Goal: Task Accomplishment & Management: Use online tool/utility

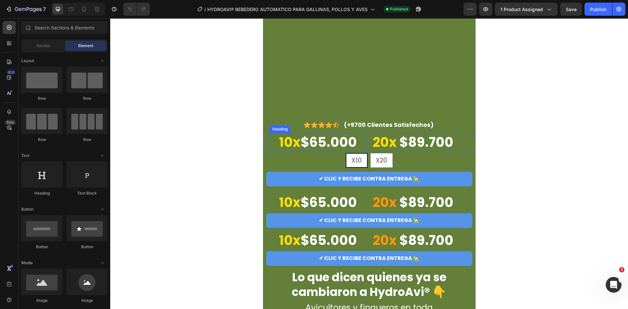
scroll to position [164, 0]
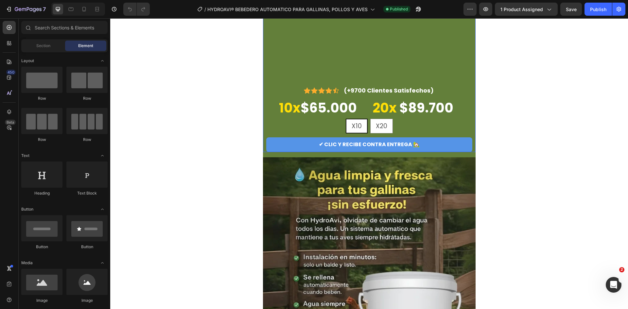
click at [329, 111] on h2 "10x $65.000" at bounding box center [318, 108] width 97 height 18
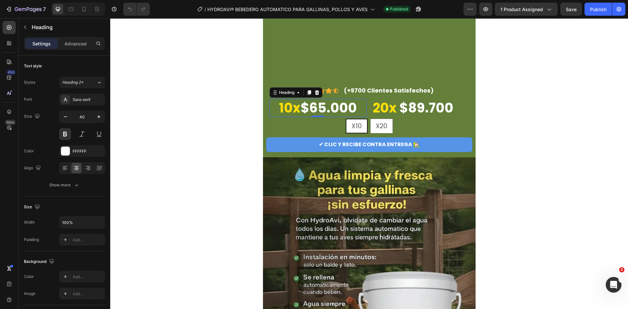
click at [329, 111] on h2 "10x $65.000" at bounding box center [318, 108] width 97 height 18
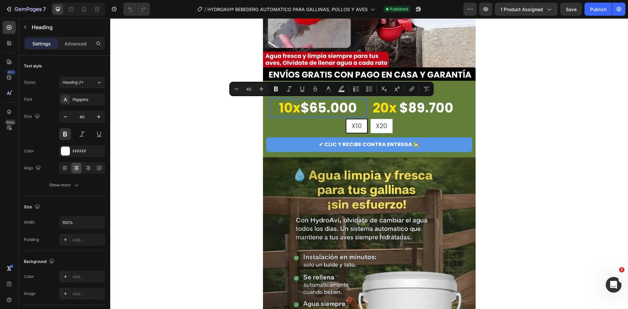
click at [329, 111] on p "10x $65.000" at bounding box center [318, 107] width 96 height 17
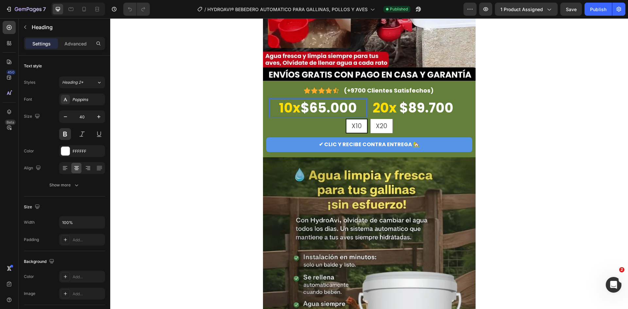
click at [329, 111] on p "10x $65.000" at bounding box center [318, 107] width 96 height 17
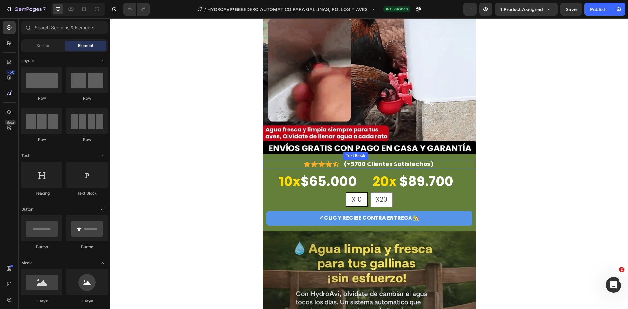
scroll to position [98, 0]
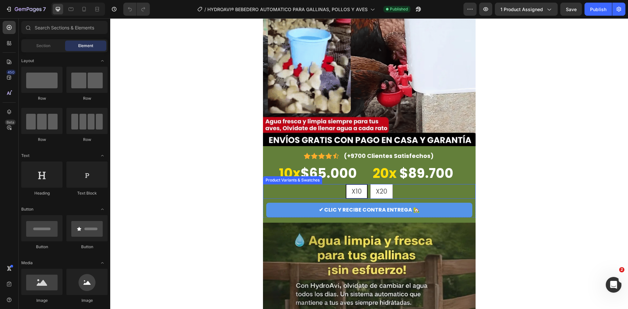
click at [332, 167] on p "⁠⁠⁠⁠⁠⁠⁠ 10x $65.000" at bounding box center [318, 173] width 96 height 17
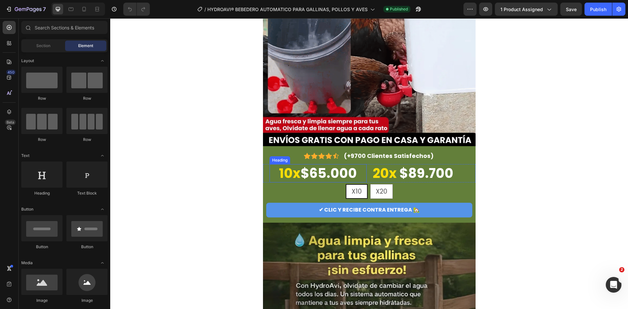
click at [323, 176] on p "⁠⁠⁠⁠⁠⁠⁠ 10x $65.000" at bounding box center [318, 173] width 96 height 17
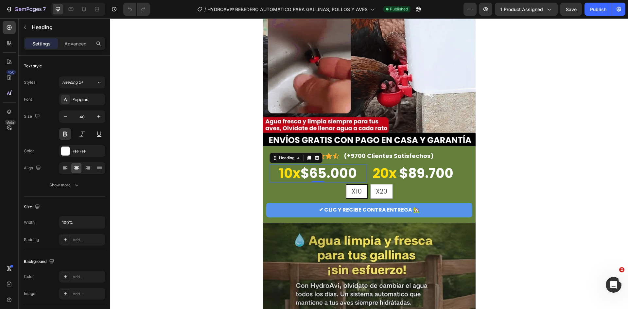
click at [323, 176] on p "10x $65.000" at bounding box center [318, 173] width 96 height 17
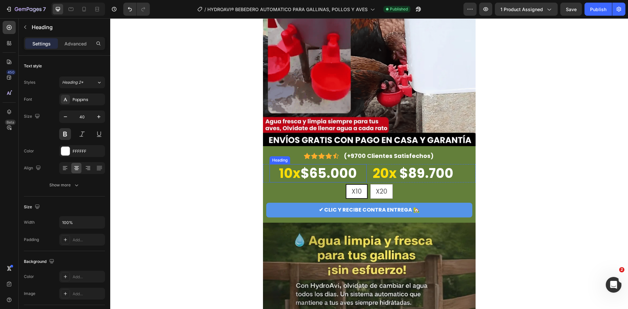
click at [314, 168] on p "⁠⁠⁠⁠⁠⁠⁠ 10x $65.000" at bounding box center [318, 173] width 96 height 17
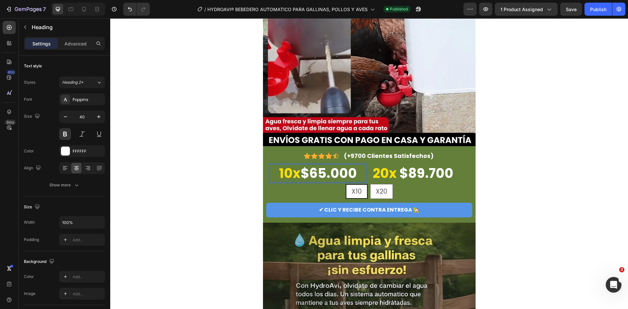
drag, startPoint x: 313, startPoint y: 169, endPoint x: 319, endPoint y: 169, distance: 6.6
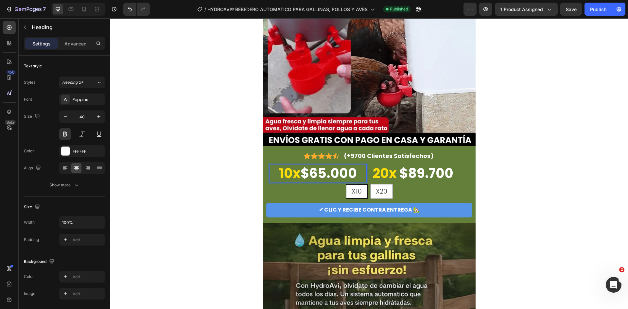
click at [323, 172] on p "10x $65.000" at bounding box center [318, 173] width 96 height 17
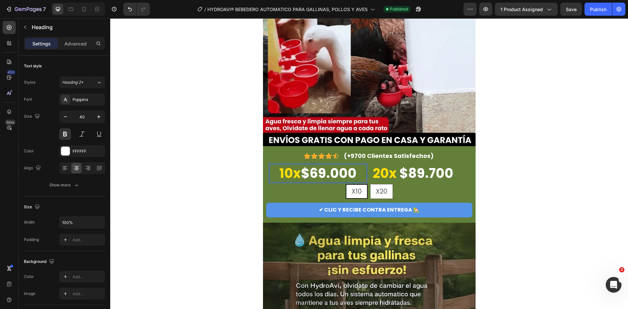
click at [337, 172] on p "10x $69.000" at bounding box center [318, 173] width 96 height 17
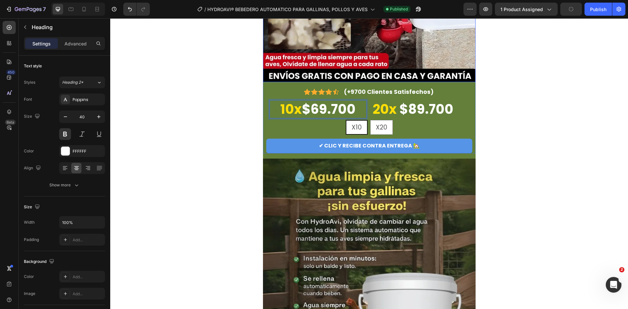
scroll to position [131, 0]
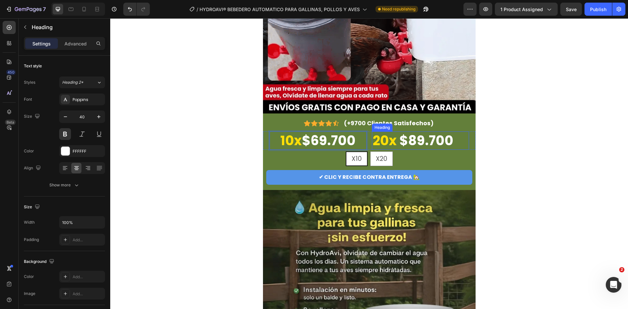
click at [410, 141] on strong "$89.700" at bounding box center [427, 141] width 54 height 18
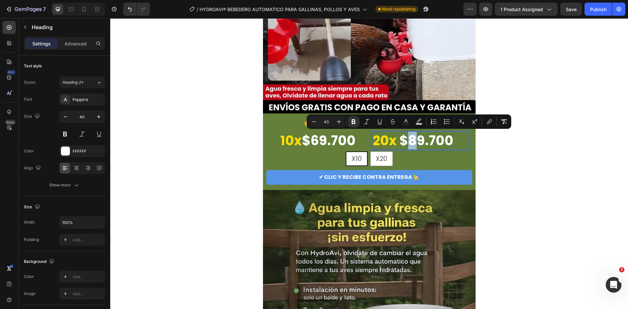
drag, startPoint x: 413, startPoint y: 141, endPoint x: 409, endPoint y: 142, distance: 4.4
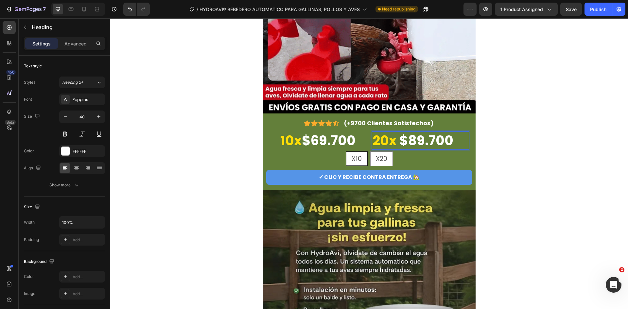
click at [421, 140] on strong "$89.700" at bounding box center [427, 141] width 54 height 18
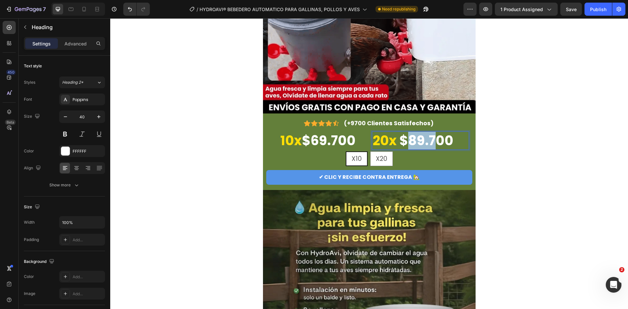
drag, startPoint x: 430, startPoint y: 139, endPoint x: 408, endPoint y: 142, distance: 22.2
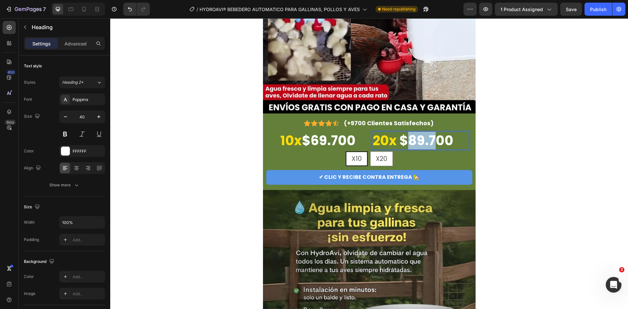
click at [408, 142] on strong "$89.700" at bounding box center [427, 141] width 54 height 18
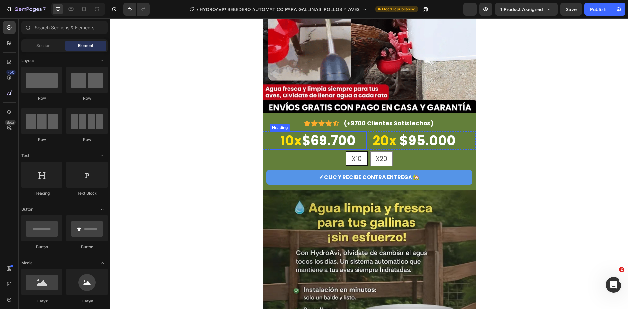
click at [362, 136] on p "⁠⁠⁠⁠⁠⁠⁠ 10x $69.700" at bounding box center [318, 140] width 96 height 17
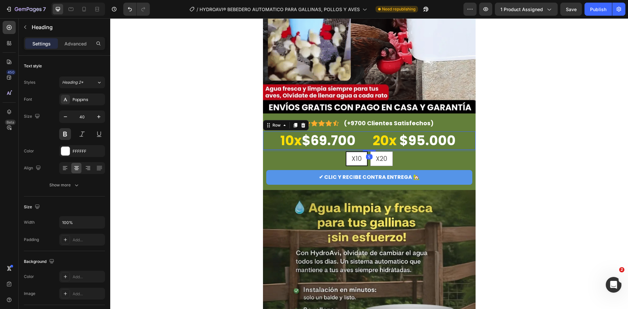
click at [366, 138] on div "⁠⁠⁠⁠⁠⁠⁠ 10x $69.700 Heading ⁠⁠⁠⁠⁠⁠⁠ 20x $95.000 Heading Row 5" at bounding box center [369, 141] width 213 height 18
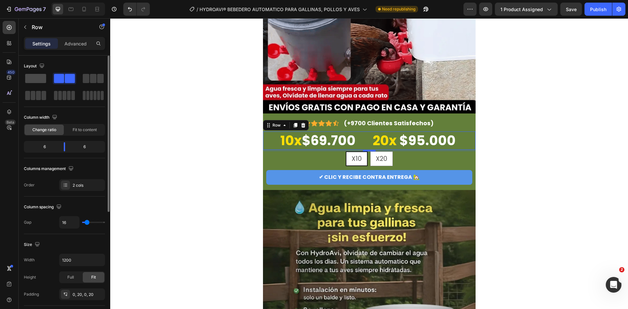
click at [40, 78] on span at bounding box center [35, 78] width 21 height 9
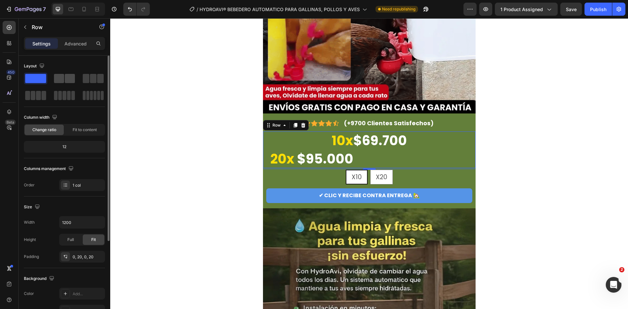
click at [62, 81] on span at bounding box center [59, 78] width 10 height 9
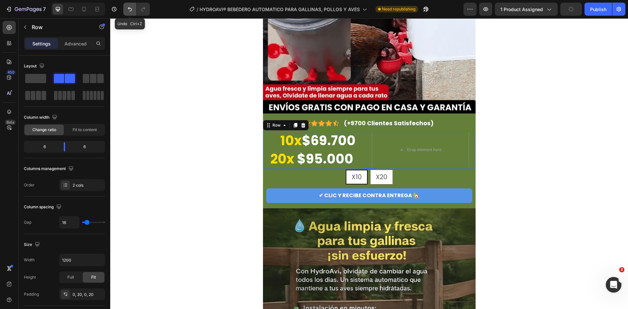
click at [133, 8] on icon "Undo/Redo" at bounding box center [130, 9] width 7 height 7
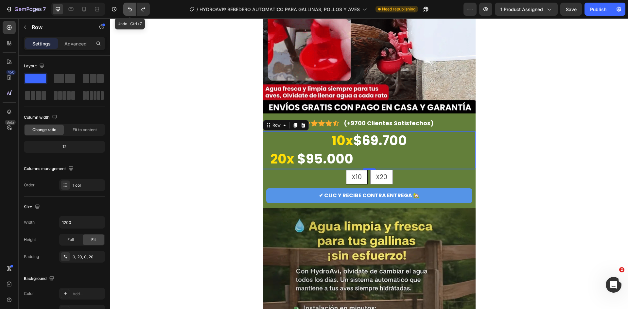
click at [133, 8] on icon "Undo/Redo" at bounding box center [130, 9] width 7 height 7
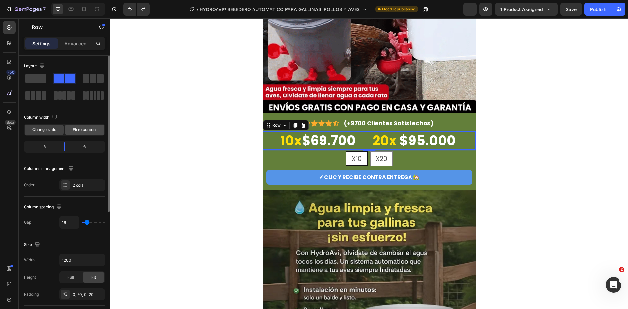
click at [81, 130] on span "Fit to content" at bounding box center [85, 130] width 24 height 6
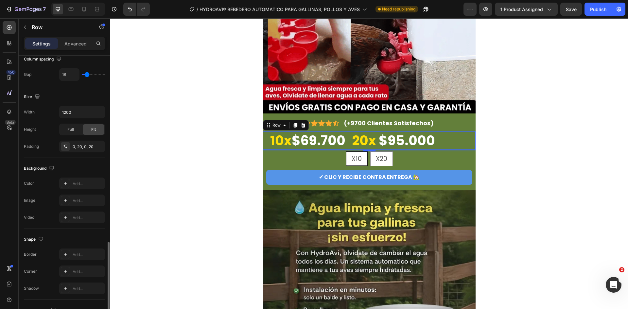
scroll to position [202, 0]
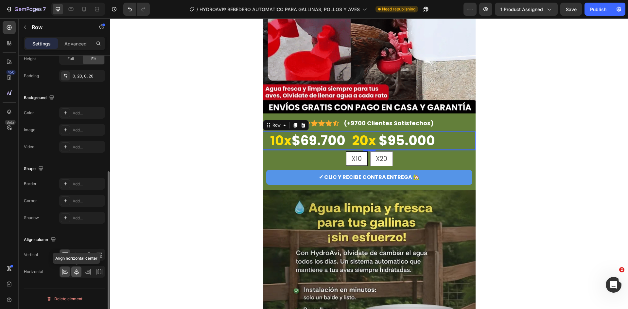
click at [78, 272] on icon at bounding box center [76, 272] width 7 height 7
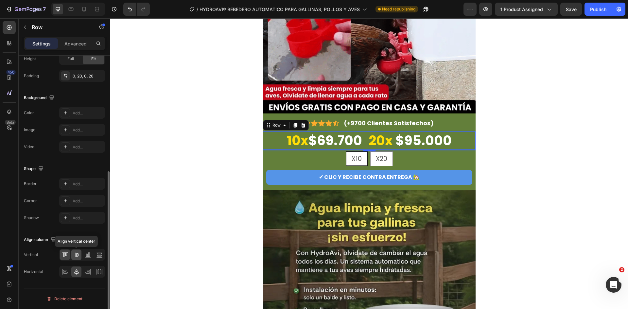
click at [77, 255] on icon at bounding box center [76, 255] width 5 height 5
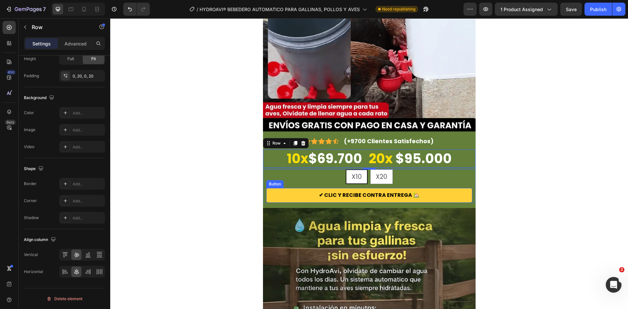
scroll to position [98, 0]
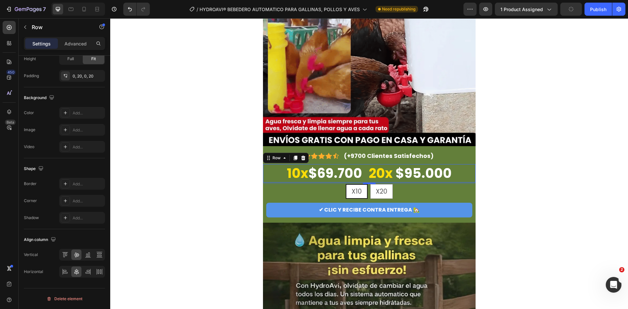
click at [364, 173] on div "⁠⁠⁠⁠⁠⁠⁠ 10x $69.700 Heading 20x $95.000 Heading Row 5" at bounding box center [369, 173] width 213 height 18
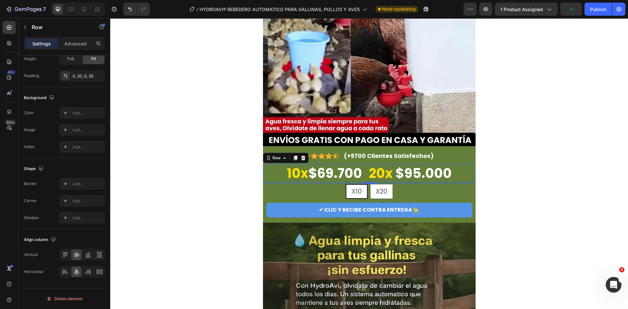
click at [364, 173] on div "⁠⁠⁠⁠⁠⁠⁠ 10x $69.700 Heading 20x $95.000 Heading Row 5" at bounding box center [369, 173] width 213 height 18
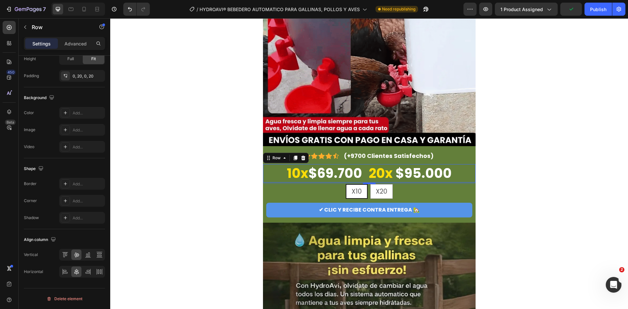
click at [364, 173] on div "⁠⁠⁠⁠⁠⁠⁠ 10x $69.700 Heading 20x $95.000 Heading Row 5" at bounding box center [369, 173] width 213 height 18
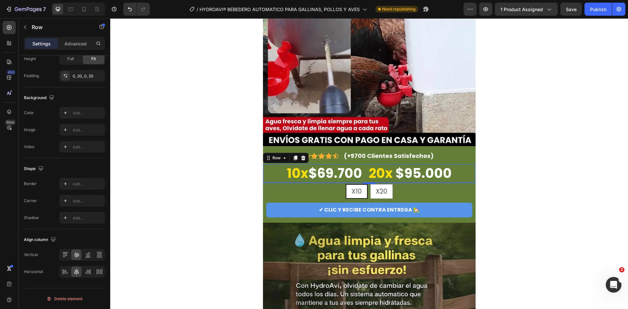
click at [365, 175] on div "⁠⁠⁠⁠⁠⁠⁠ 10x $69.700 Heading 20x $95.000 Heading Row 5" at bounding box center [369, 173] width 213 height 18
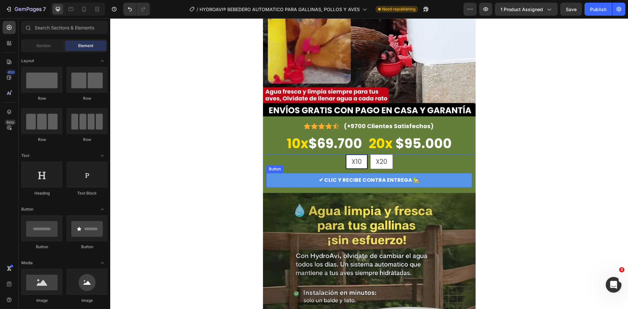
scroll to position [164, 0]
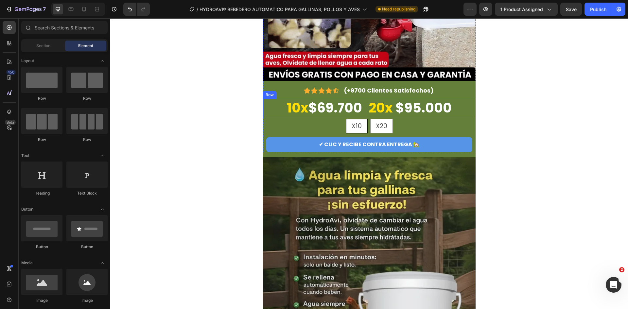
click at [454, 106] on div "⁠⁠⁠⁠⁠⁠⁠ 10x $69.700 Heading 20x $95.000 Heading Row" at bounding box center [369, 108] width 213 height 18
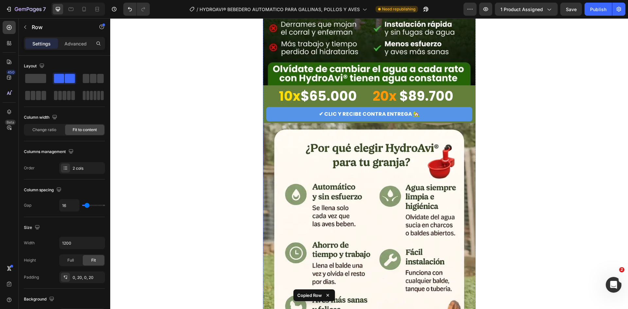
scroll to position [753, 0]
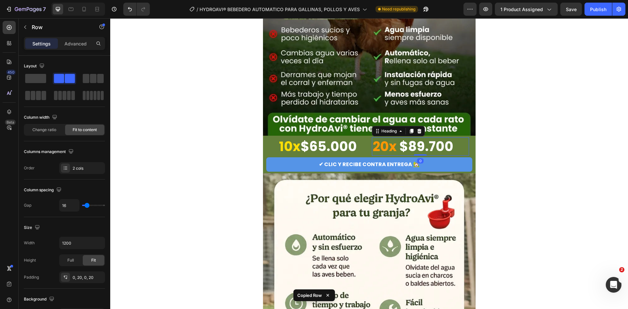
click at [459, 142] on h2 "20x $89.700" at bounding box center [420, 146] width 97 height 18
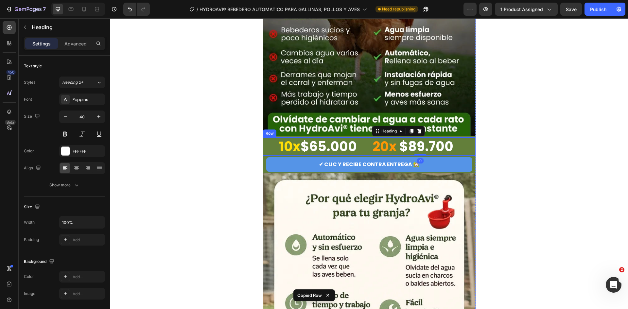
click at [368, 142] on div "10x $65.000 Heading 20x $89.700 Heading 0 Row" at bounding box center [369, 146] width 213 height 18
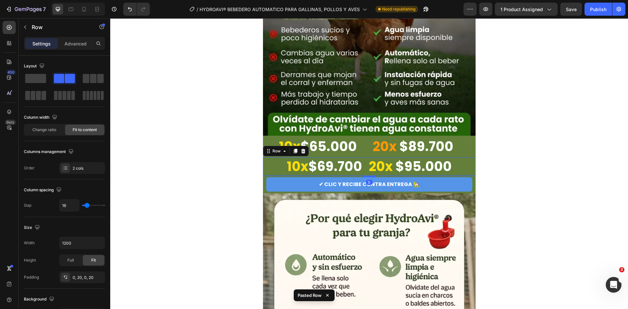
scroll to position [202, 0]
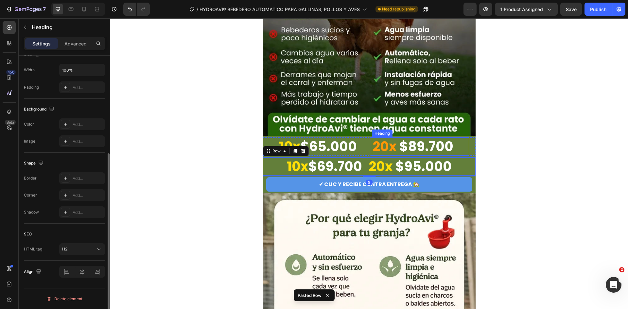
click at [381, 144] on strong "20x" at bounding box center [385, 146] width 24 height 18
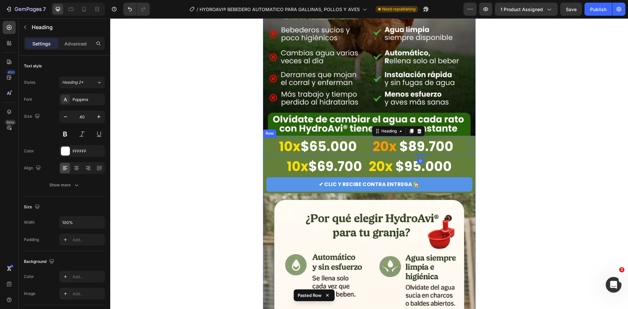
click at [366, 145] on div "10x $65.000 Heading 20x $89.700 Heading 0 Row" at bounding box center [369, 146] width 213 height 18
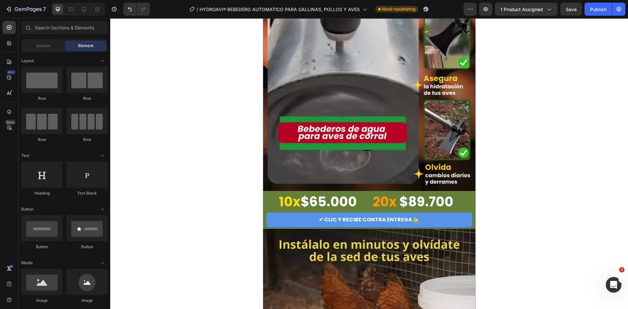
scroll to position [1341, 0]
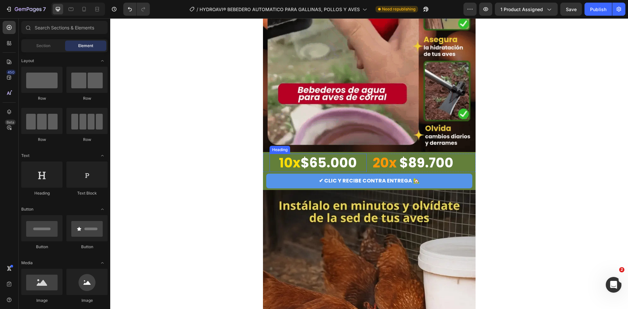
click at [364, 162] on h2 "10x $65.000" at bounding box center [318, 163] width 97 height 18
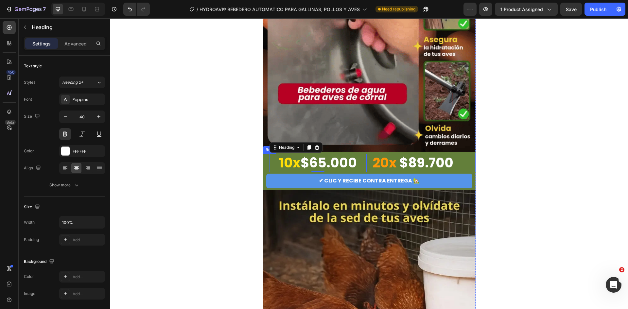
click at [365, 162] on div "10x $65.000 Heading 0 20x $89.700 Heading Row" at bounding box center [369, 163] width 213 height 18
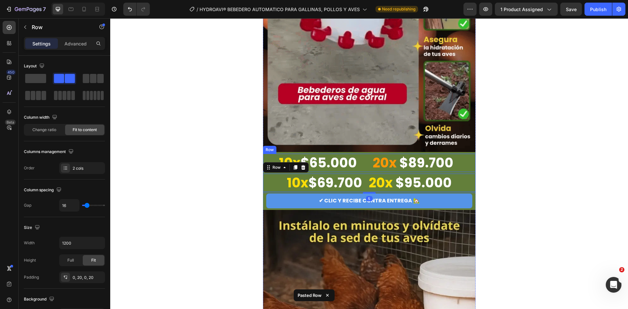
click at [375, 159] on strong "20x" at bounding box center [385, 163] width 24 height 18
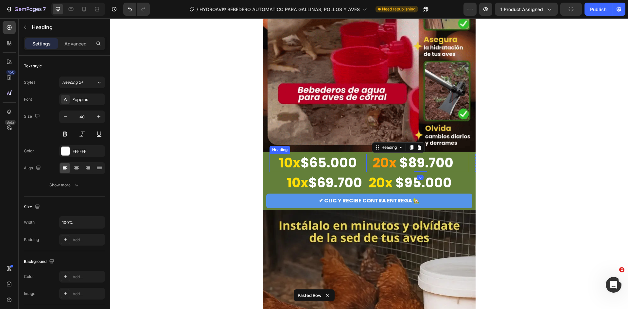
click at [362, 160] on h2 "10x $65.000" at bounding box center [318, 163] width 97 height 18
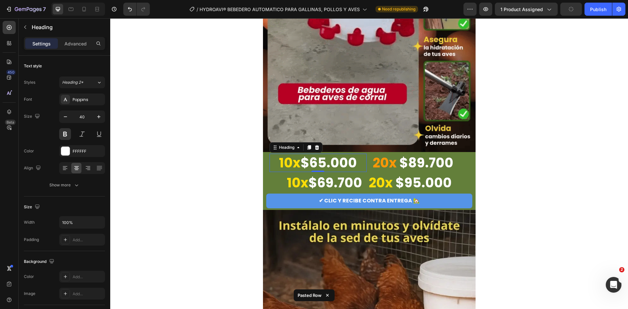
click at [366, 159] on div "10x $65.000 Heading 0 20x $89.700 Heading Row" at bounding box center [369, 163] width 213 height 18
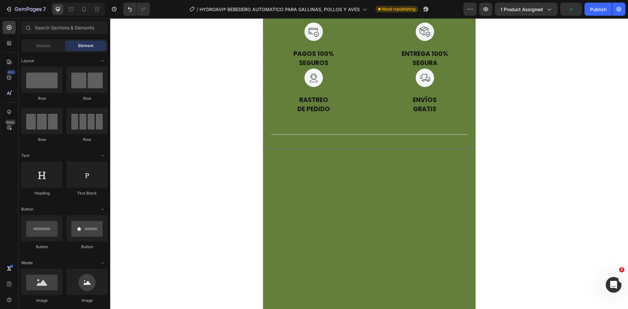
scroll to position [2421, 0]
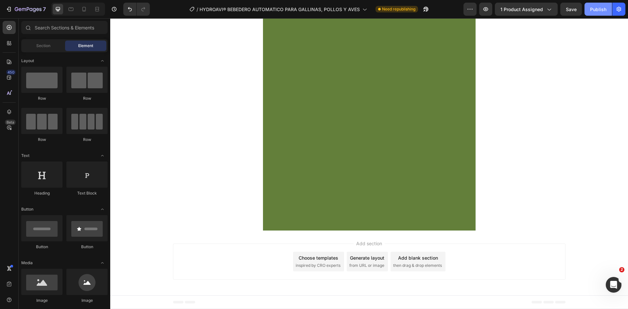
click at [600, 9] on div "Publish" at bounding box center [598, 9] width 16 height 7
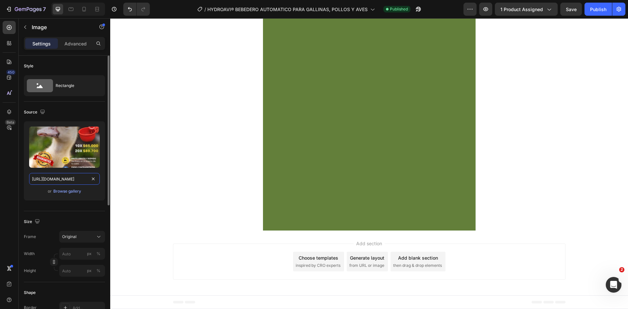
click at [67, 176] on input "https://cdn.shopify.com/s/files/1/0701/0464/5677/files/gempages_580683493734876…" at bounding box center [64, 179] width 71 height 12
paste input "HYDROAVIBebederosdepollos-ezgif.com-png-to-webp-converter.webp?v=1758948128"
click at [82, 9] on icon at bounding box center [84, 9] width 7 height 7
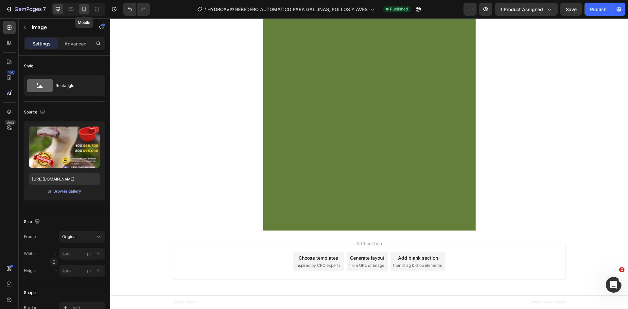
type input "https://cdn.shopify.com/s/files/1/0701/0464/5677/files/gempages_580683493734876…"
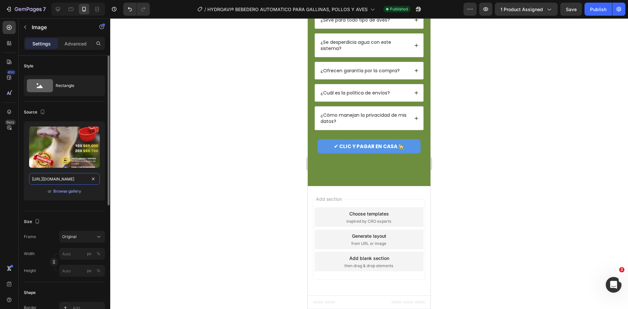
click at [76, 180] on input "https://cdn.shopify.com/s/files/1/0701/0464/5677/files/gempages_580683493734876…" at bounding box center [64, 179] width 71 height 12
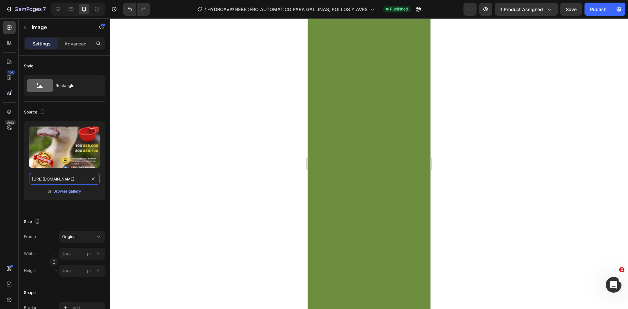
scroll to position [1351, 0]
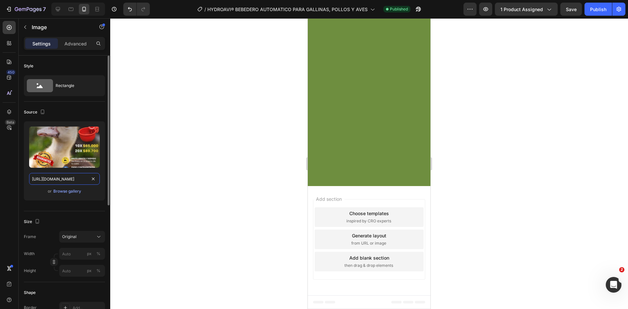
click at [77, 177] on input "https://cdn.shopify.com/s/files/1/0701/0464/5677/files/gempages_580683493734876…" at bounding box center [64, 179] width 71 height 12
paste input "HYDROAVIBebederosdepollos-ezgif.com-png-to-webp-converter.webp?v=1758948128"
type input "https://cdn.shopify.com/s/files/1/0701/0464/5677/files/HYDROAVIBebederosdepollo…"
click at [235, 177] on div at bounding box center [369, 163] width 518 height 291
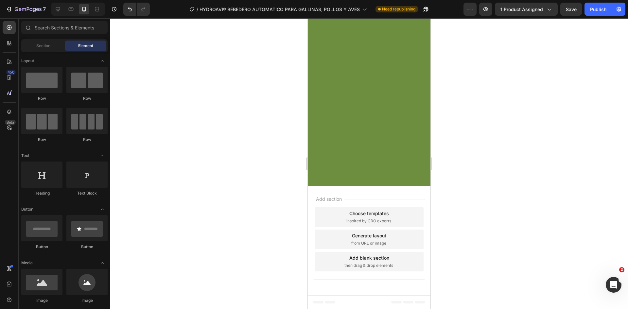
scroll to position [1351, 0]
click at [72, 7] on icon at bounding box center [71, 9] width 7 height 7
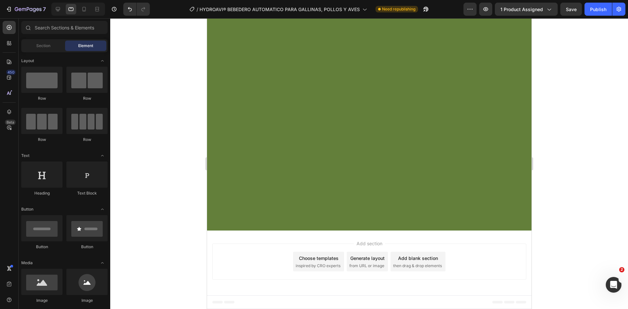
scroll to position [3713, 0]
click at [598, 15] on button "Publish" at bounding box center [598, 9] width 27 height 13
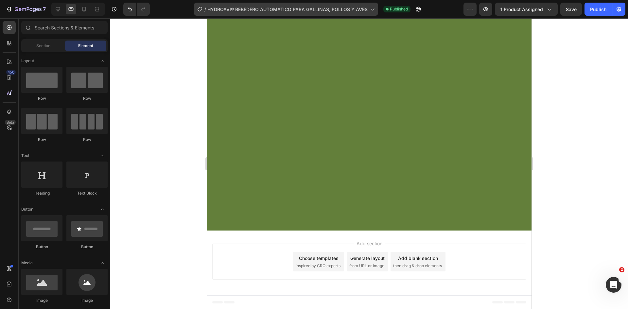
scroll to position [1979, 0]
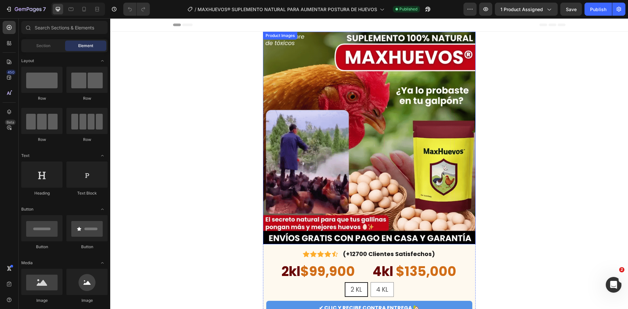
scroll to position [65, 0]
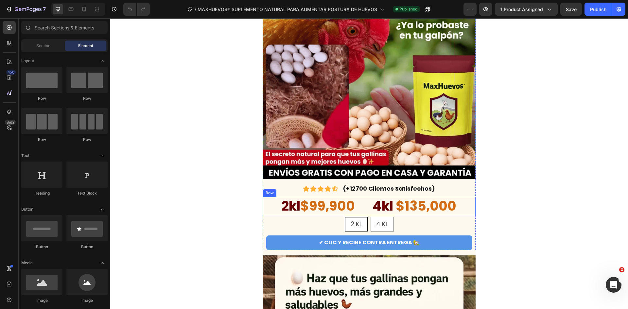
click at [365, 207] on div "2kl $99,900 Heading 4kl $135,000 Heading Row" at bounding box center [369, 206] width 213 height 18
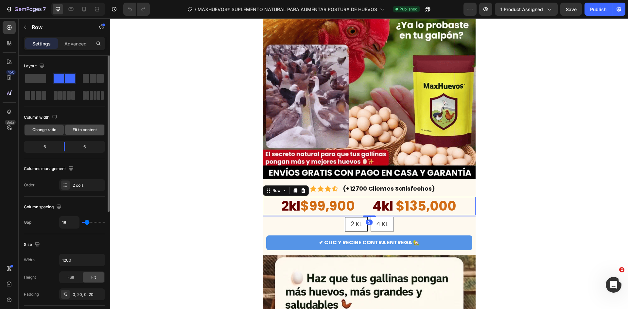
click at [87, 132] on span "Fit to content" at bounding box center [85, 130] width 24 height 6
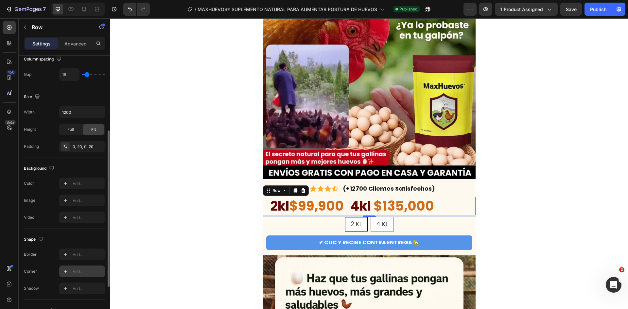
scroll to position [202, 0]
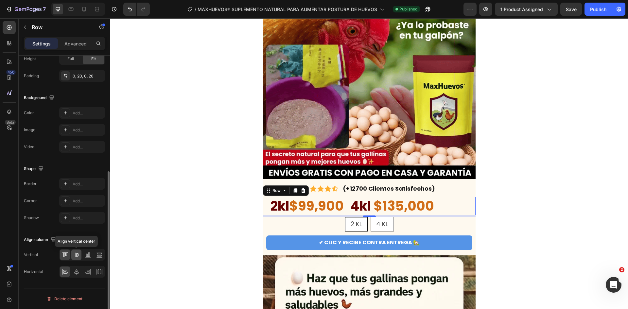
click at [79, 253] on icon at bounding box center [76, 255] width 7 height 7
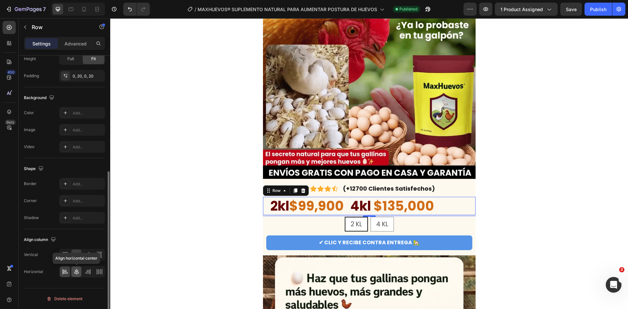
click at [75, 273] on icon at bounding box center [76, 272] width 7 height 7
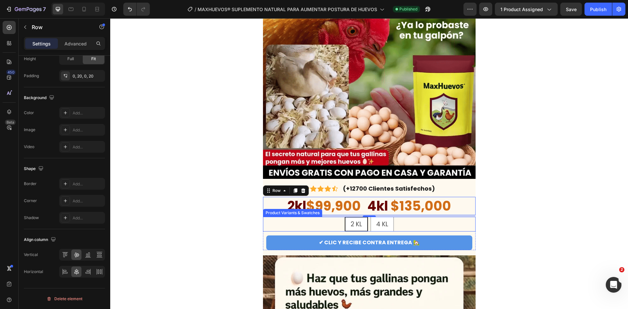
click at [330, 224] on div "2 KL 2 KL 2 KL 4 KL 4 KL 4 KL" at bounding box center [369, 224] width 213 height 15
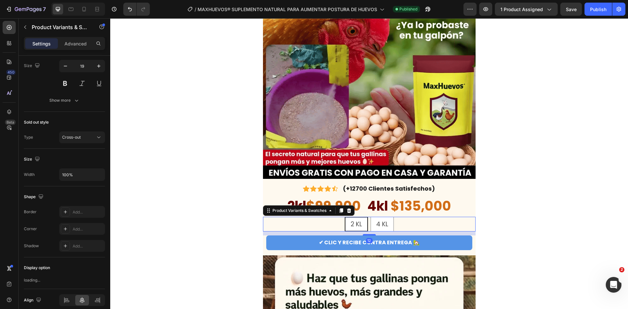
scroll to position [0, 0]
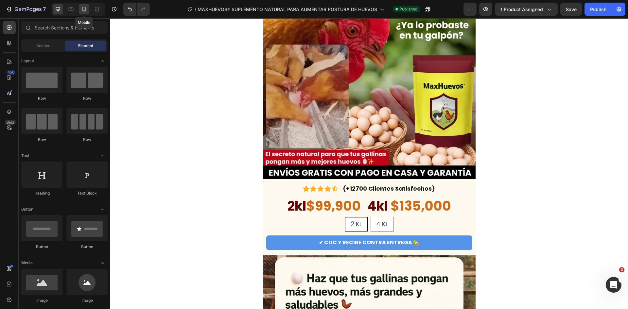
click at [83, 12] on div at bounding box center [84, 9] width 10 height 10
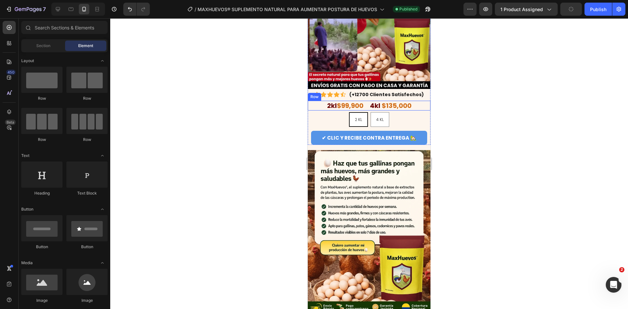
click at [320, 101] on div "2kl $99,900 Heading 4kl $135,000 Heading Row" at bounding box center [369, 106] width 123 height 10
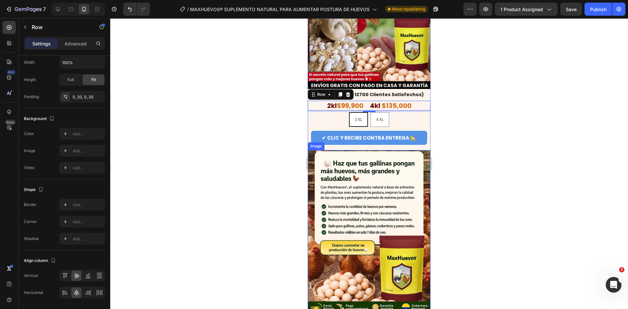
scroll to position [33, 0]
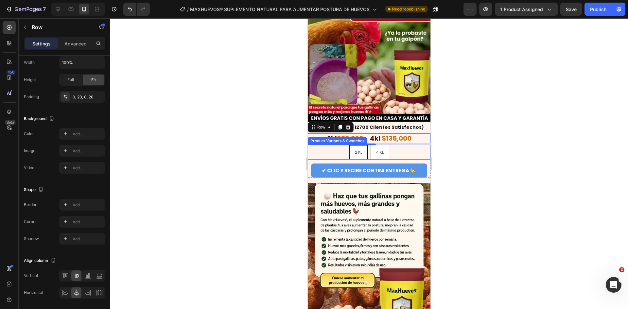
click at [392, 148] on div "2 KL 2 KL 2 KL 4 KL 4 KL 4 KL" at bounding box center [369, 152] width 123 height 15
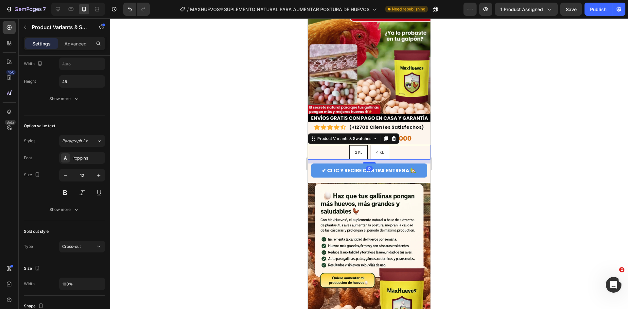
scroll to position [0, 0]
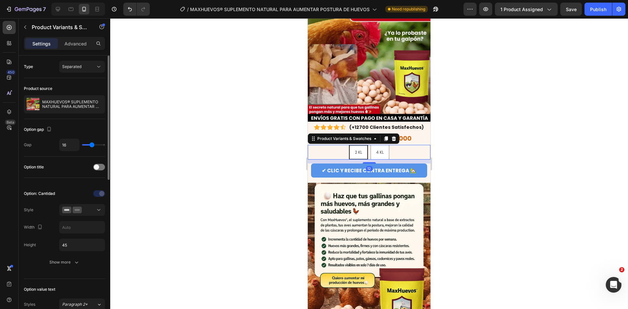
click at [355, 150] on span "2 KL" at bounding box center [358, 153] width 7 height 6
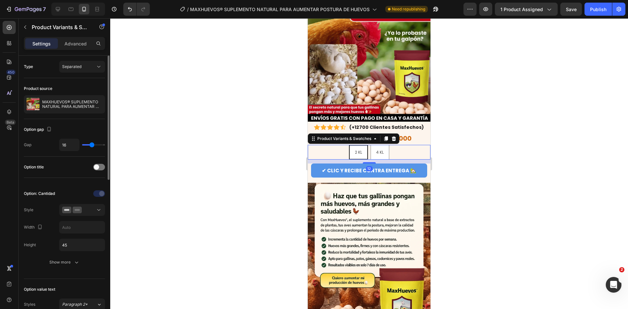
click at [358, 145] on input "2 KL 2 KL 2 KL" at bounding box center [358, 145] width 0 height 0
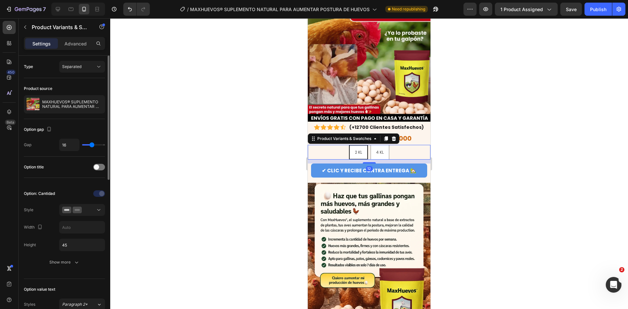
click at [355, 150] on span "2 KL" at bounding box center [358, 153] width 7 height 6
click at [358, 145] on input "2 KL 2 KL 2 KL" at bounding box center [358, 145] width 0 height 0
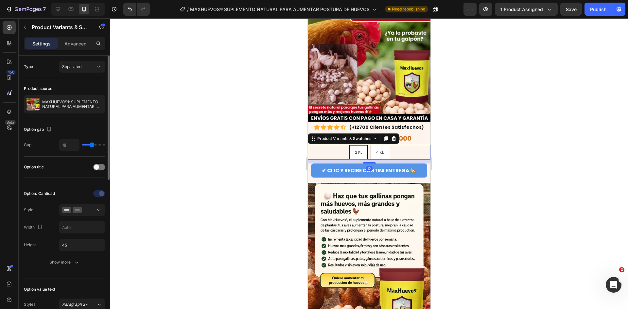
click at [355, 150] on span "2 KL" at bounding box center [358, 153] width 7 height 6
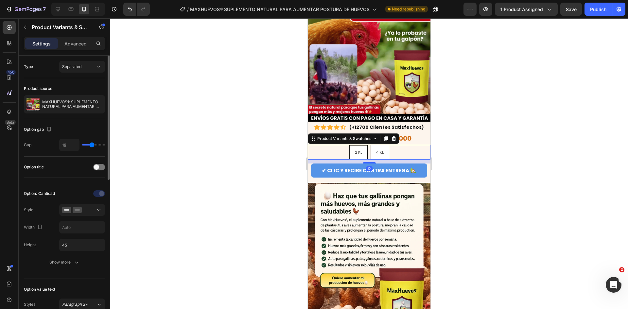
click at [358, 145] on input "2 KL 2 KL 2 KL" at bounding box center [358, 145] width 0 height 0
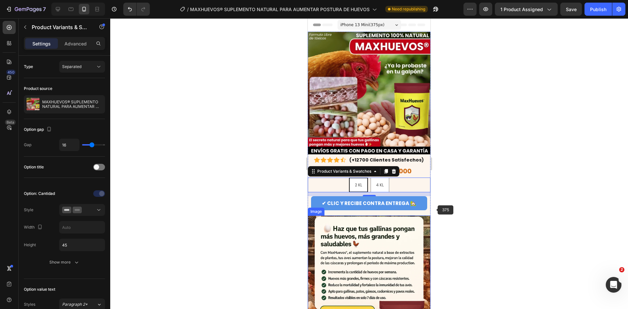
click at [488, 207] on div at bounding box center [369, 163] width 518 height 291
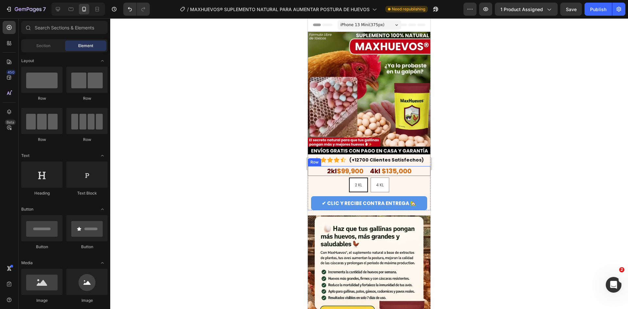
click at [363, 166] on div "2kl $99,900 Heading 4kl $135,000 Heading Row" at bounding box center [369, 171] width 123 height 10
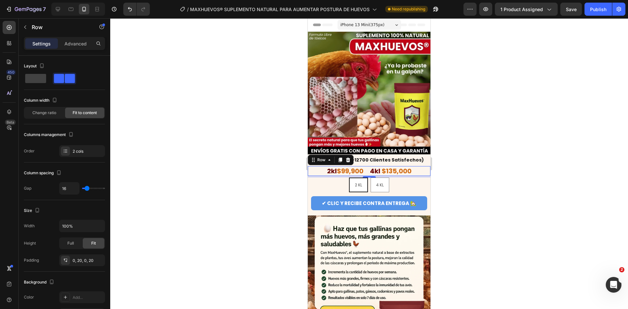
click at [489, 174] on div at bounding box center [369, 163] width 518 height 291
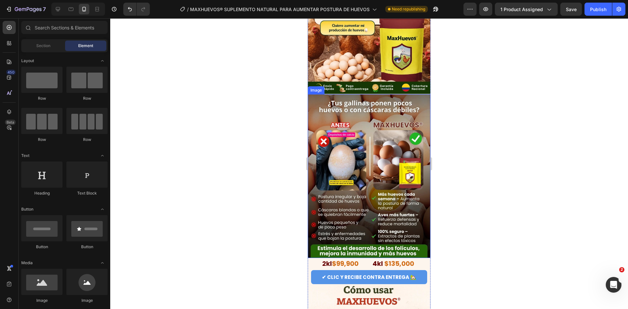
scroll to position [294, 0]
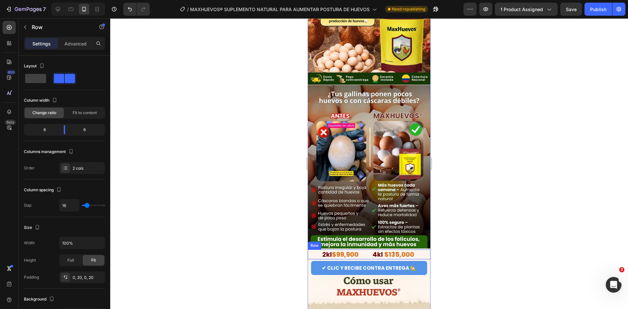
click at [364, 250] on div "2kl $99,900 Heading 4kl $135,000 Heading Row" at bounding box center [369, 255] width 123 height 10
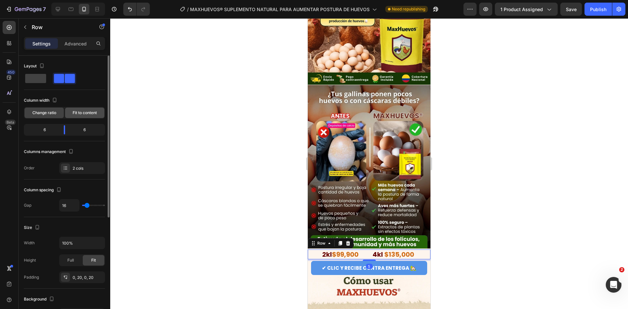
click at [81, 114] on span "Fit to content" at bounding box center [85, 113] width 24 height 6
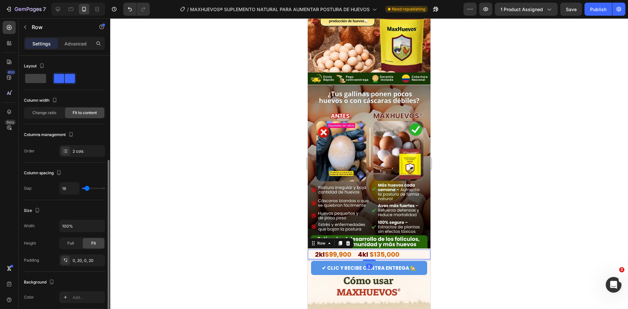
scroll to position [164, 0]
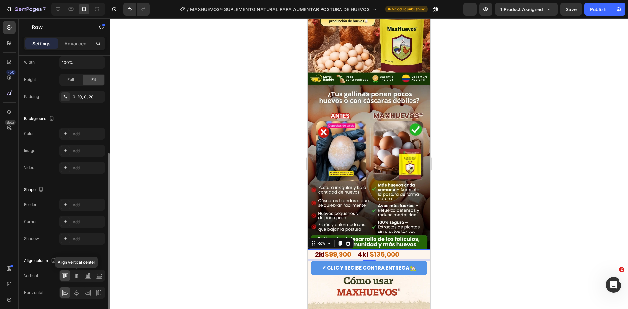
drag, startPoint x: 81, startPoint y: 274, endPoint x: 79, endPoint y: 285, distance: 11.0
click at [80, 276] on div at bounding box center [76, 276] width 10 height 10
click at [79, 288] on div at bounding box center [76, 293] width 10 height 10
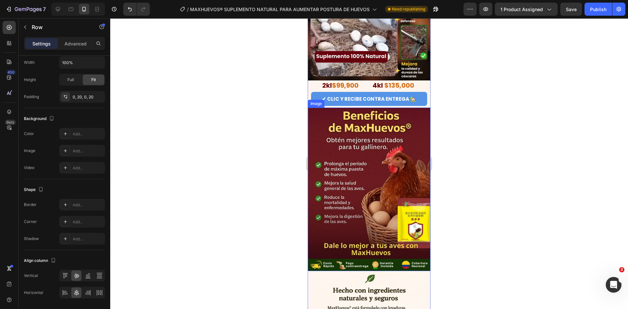
scroll to position [720, 0]
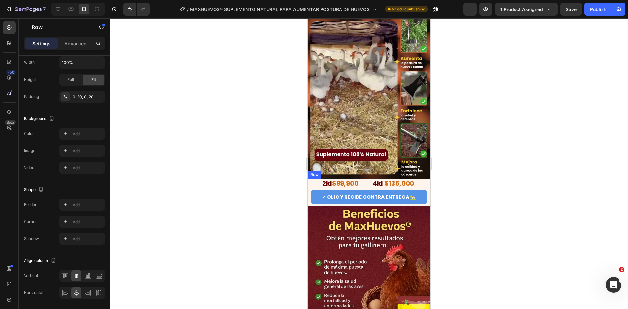
click at [365, 179] on div "2kl $99,900 Heading 4kl $135,000 Heading Row" at bounding box center [369, 184] width 123 height 10
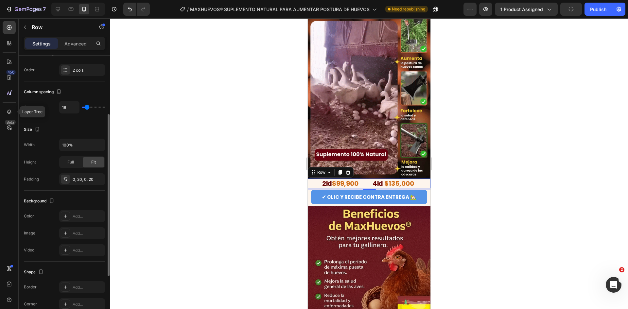
scroll to position [0, 0]
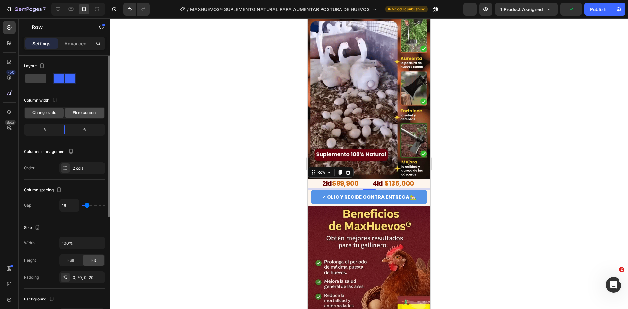
click at [73, 115] on span "Fit to content" at bounding box center [85, 113] width 24 height 6
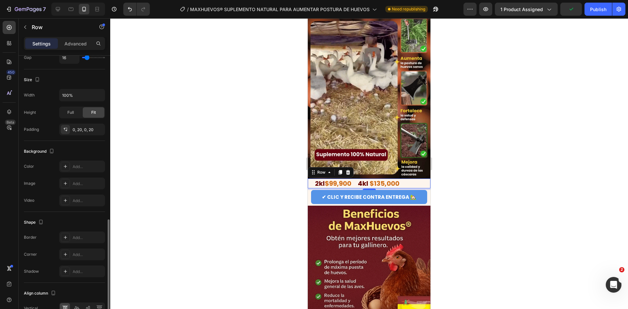
scroll to position [185, 0]
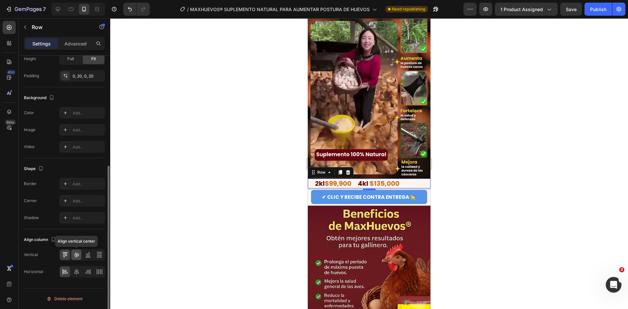
click at [73, 254] on icon at bounding box center [76, 255] width 7 height 7
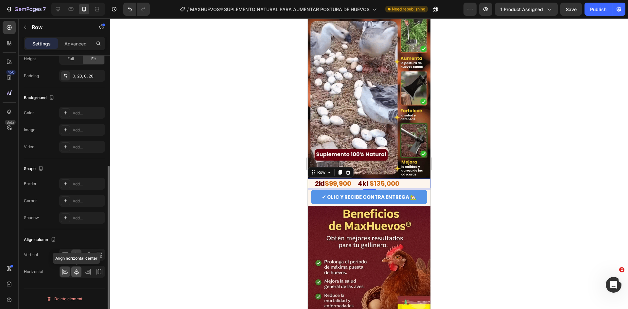
click at [76, 275] on div at bounding box center [76, 272] width 10 height 10
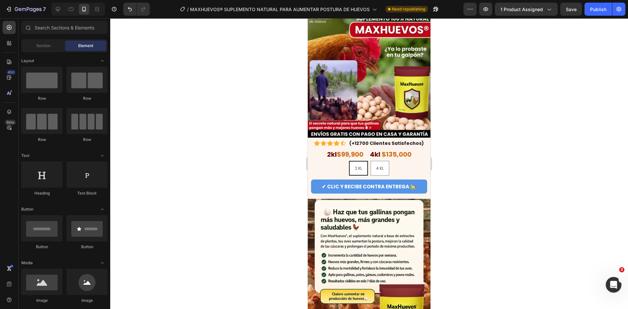
scroll to position [0, 0]
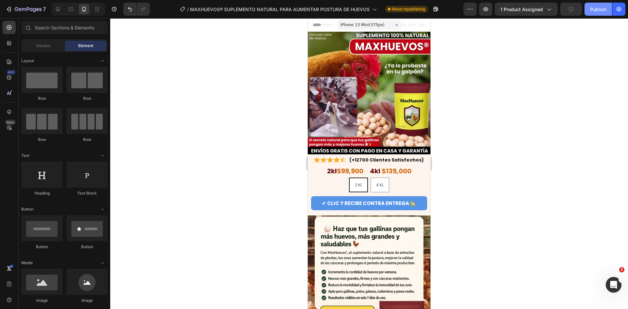
click at [604, 12] on div "Publish" at bounding box center [598, 9] width 16 height 7
